Goal: Information Seeking & Learning: Learn about a topic

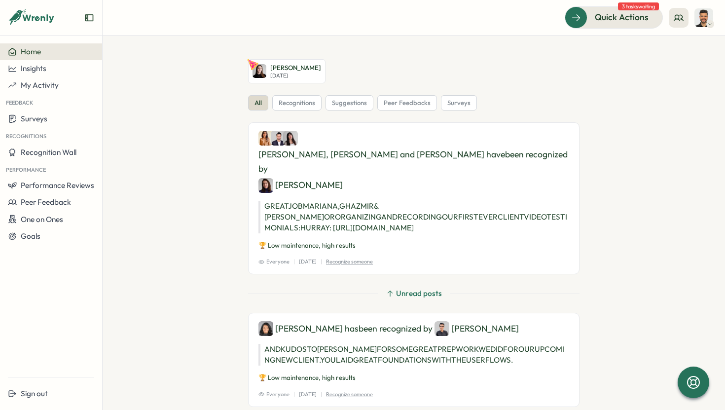
click at [710, 20] on icon at bounding box center [710, 24] width 5 height 8
click at [72, 191] on button "Performance Reviews" at bounding box center [51, 185] width 102 height 17
click at [124, 178] on div "Reviews" at bounding box center [119, 176] width 28 height 11
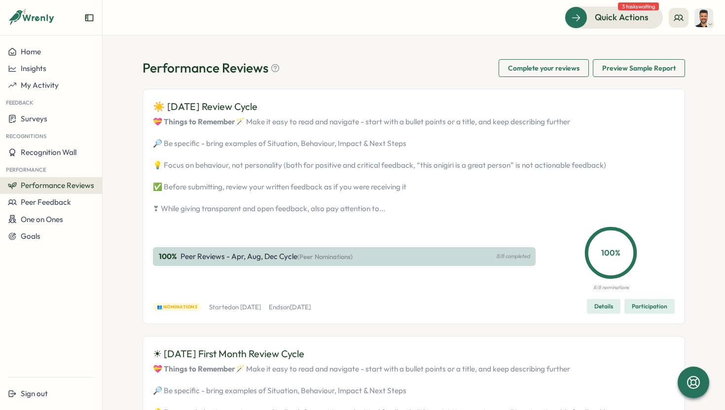
click at [612, 314] on button "Details" at bounding box center [604, 306] width 34 height 15
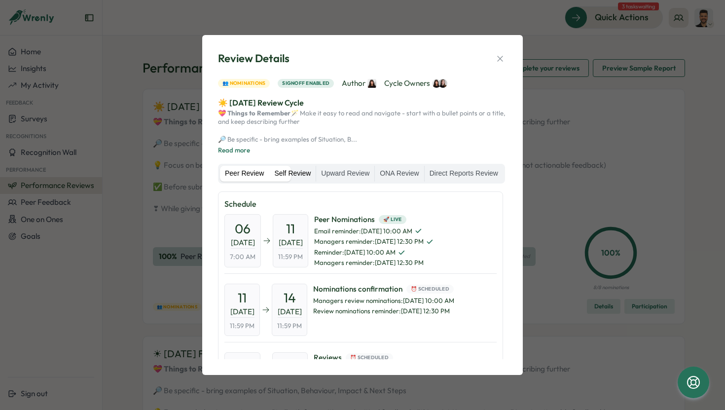
click at [316, 171] on label "Self Review" at bounding box center [292, 174] width 46 height 16
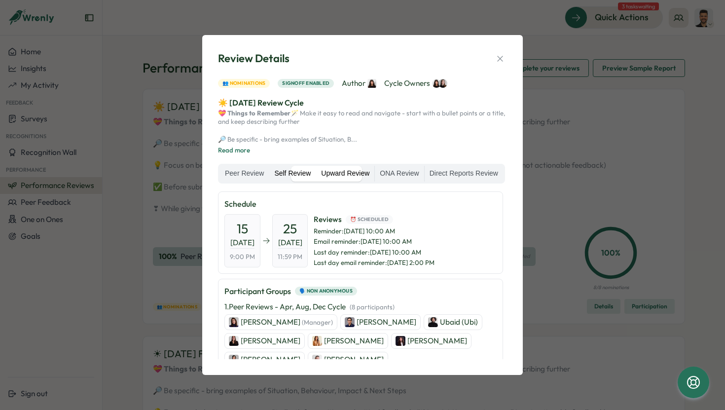
click at [374, 169] on label "Upward Review" at bounding box center [345, 174] width 58 height 16
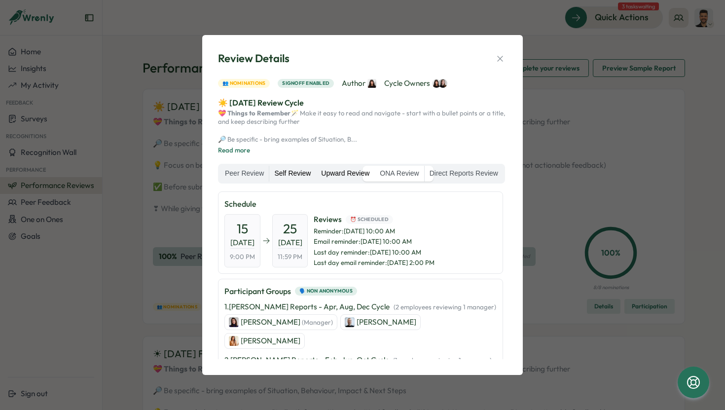
click at [316, 169] on label "Self Review" at bounding box center [292, 174] width 46 height 16
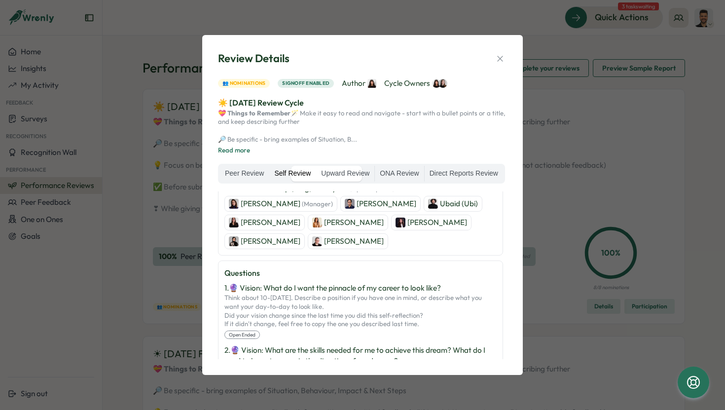
scroll to position [119, 0]
click at [498, 52] on button "button" at bounding box center [500, 59] width 14 height 14
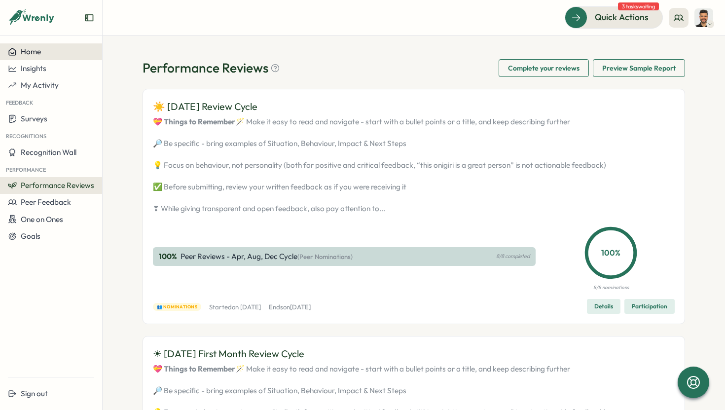
click at [49, 50] on div "Home" at bounding box center [51, 51] width 86 height 9
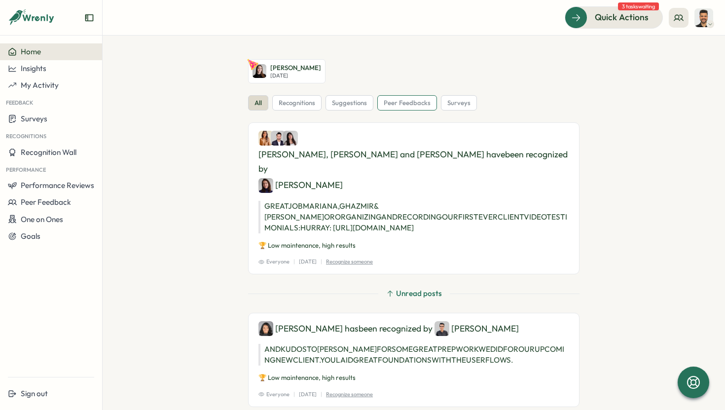
click at [403, 103] on span "peer feedbacks" at bounding box center [407, 103] width 47 height 9
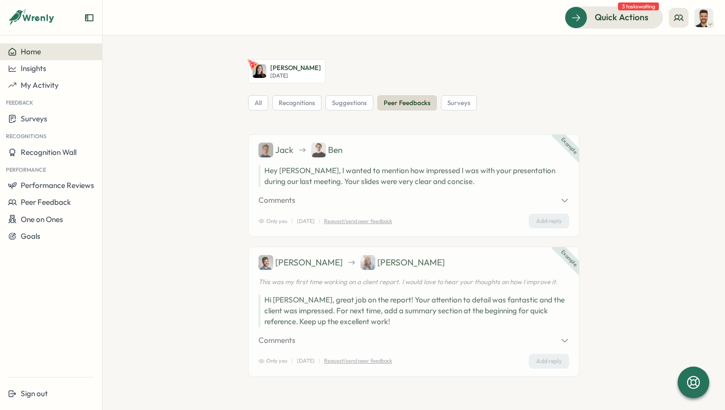
scroll to position [22, 0]
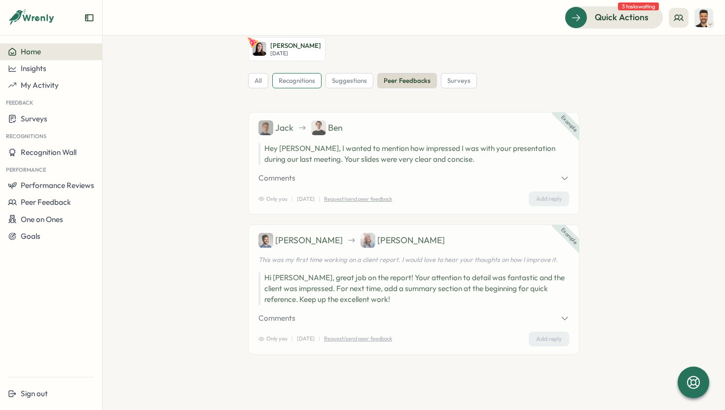
click at [302, 82] on span "recognitions" at bounding box center [297, 80] width 36 height 9
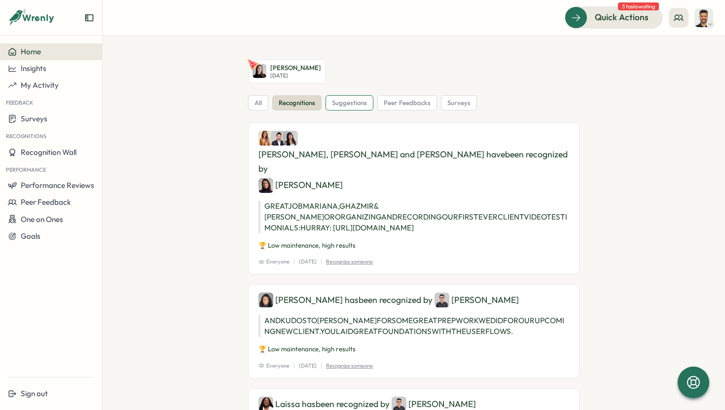
click at [359, 102] on span "suggestions" at bounding box center [349, 103] width 35 height 9
